Goal: Browse casually: Explore the website without a specific task or goal

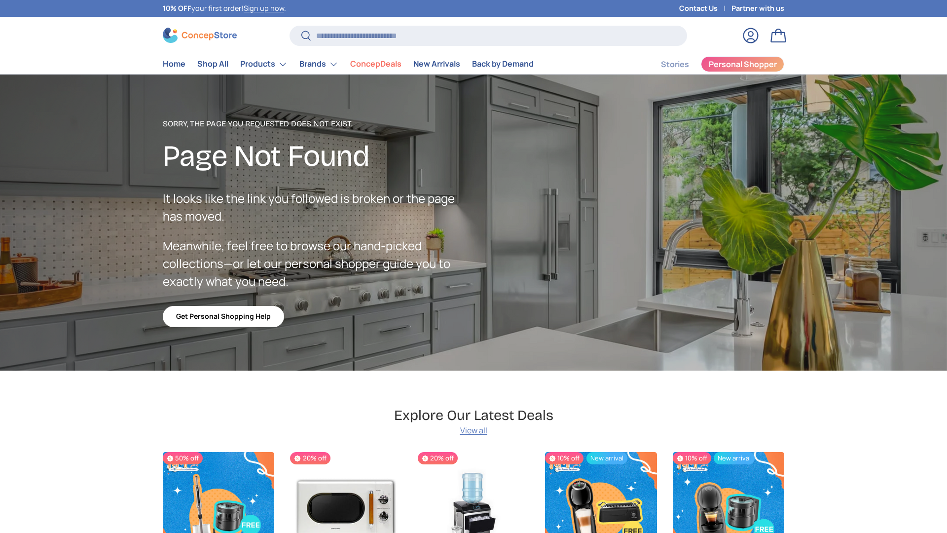
scroll to position [2419, 4032]
